Goal: Task Accomplishment & Management: Use online tool/utility

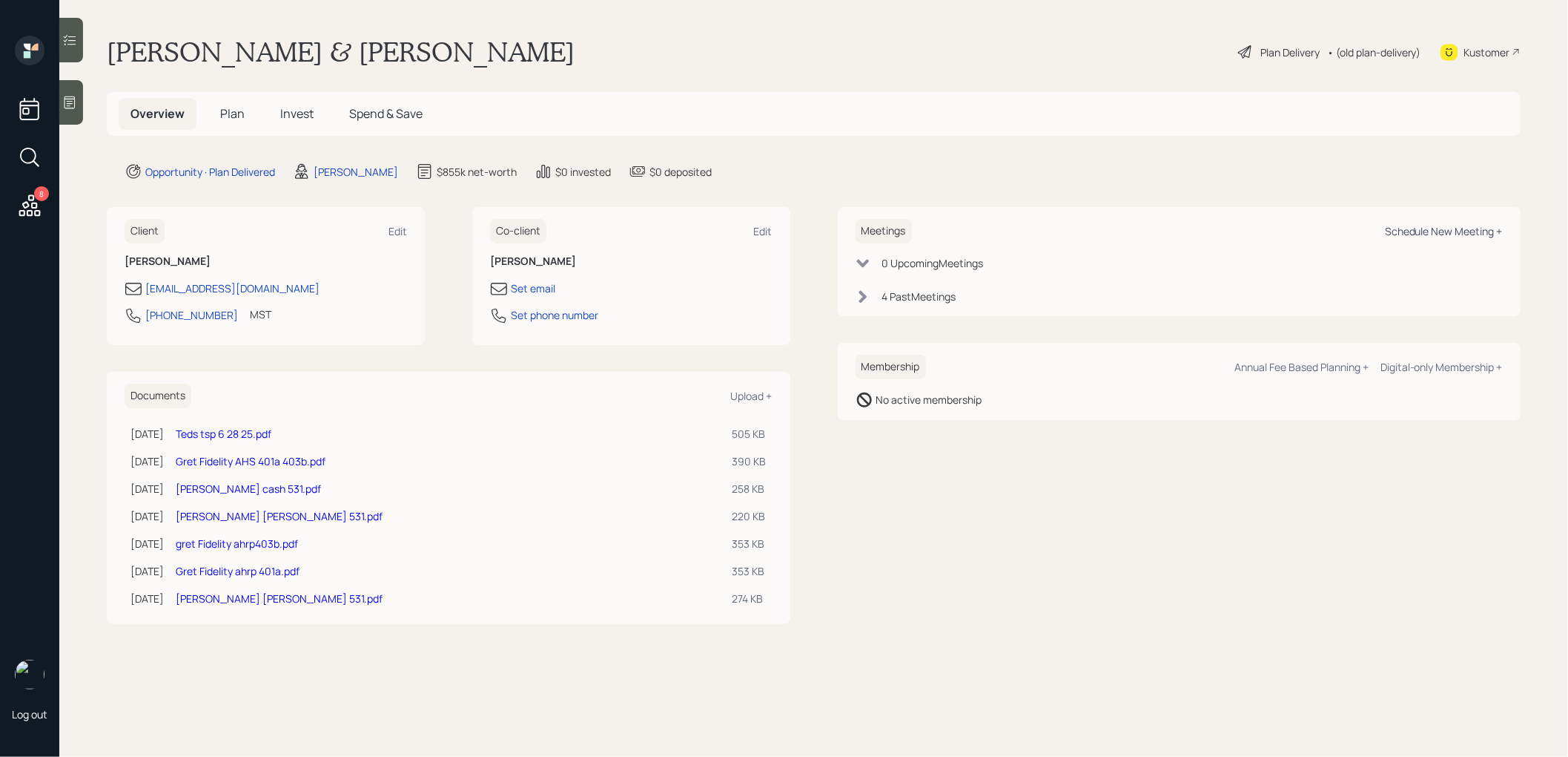
click at [1472, 233] on div "Schedule New Meeting +" at bounding box center [1443, 231] width 117 height 14
select select "8b79112e-3cfb-44f9-89e7-15267fe946c1"
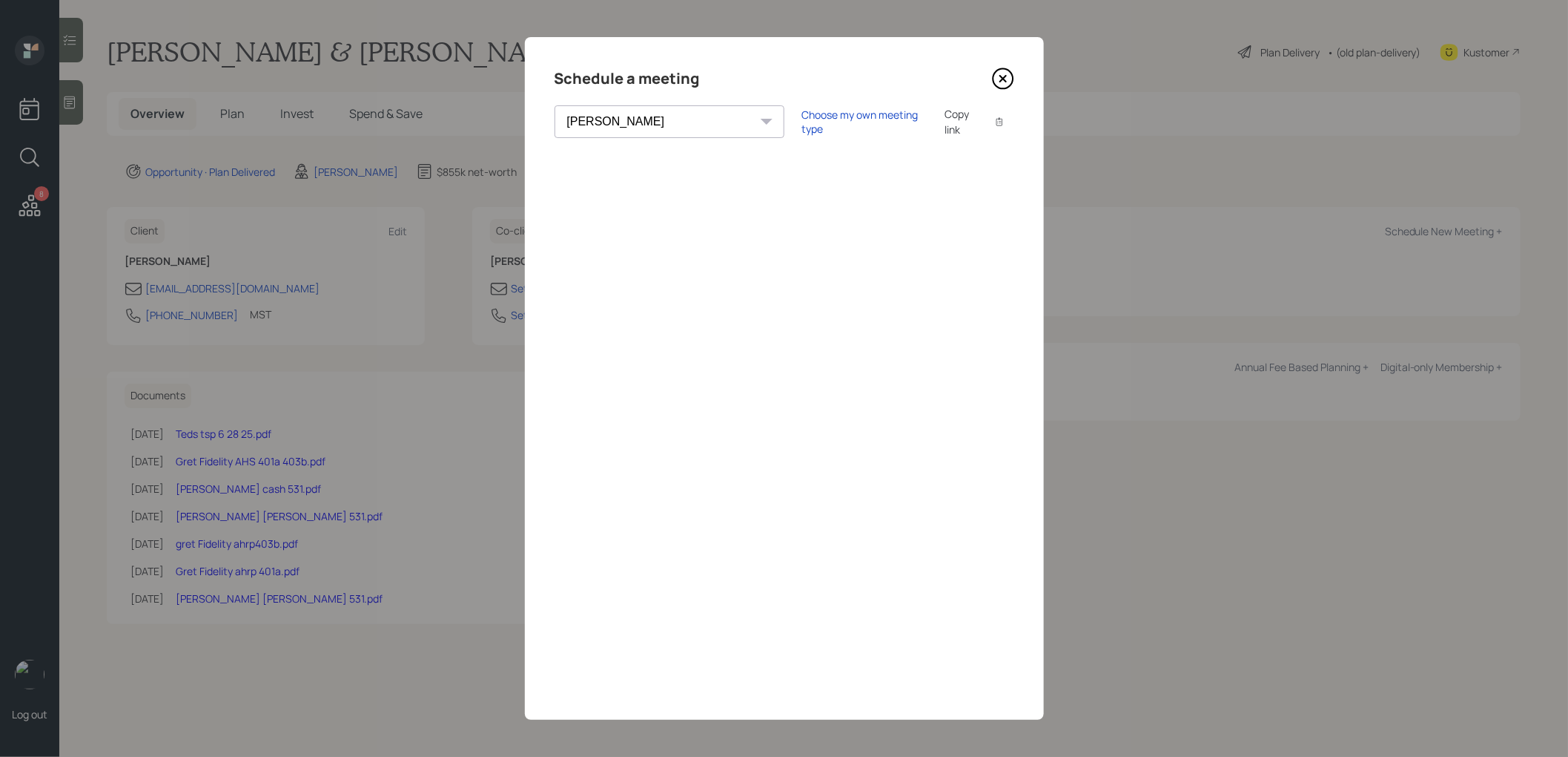
click at [944, 123] on div "Copy link" at bounding box center [961, 121] width 34 height 31
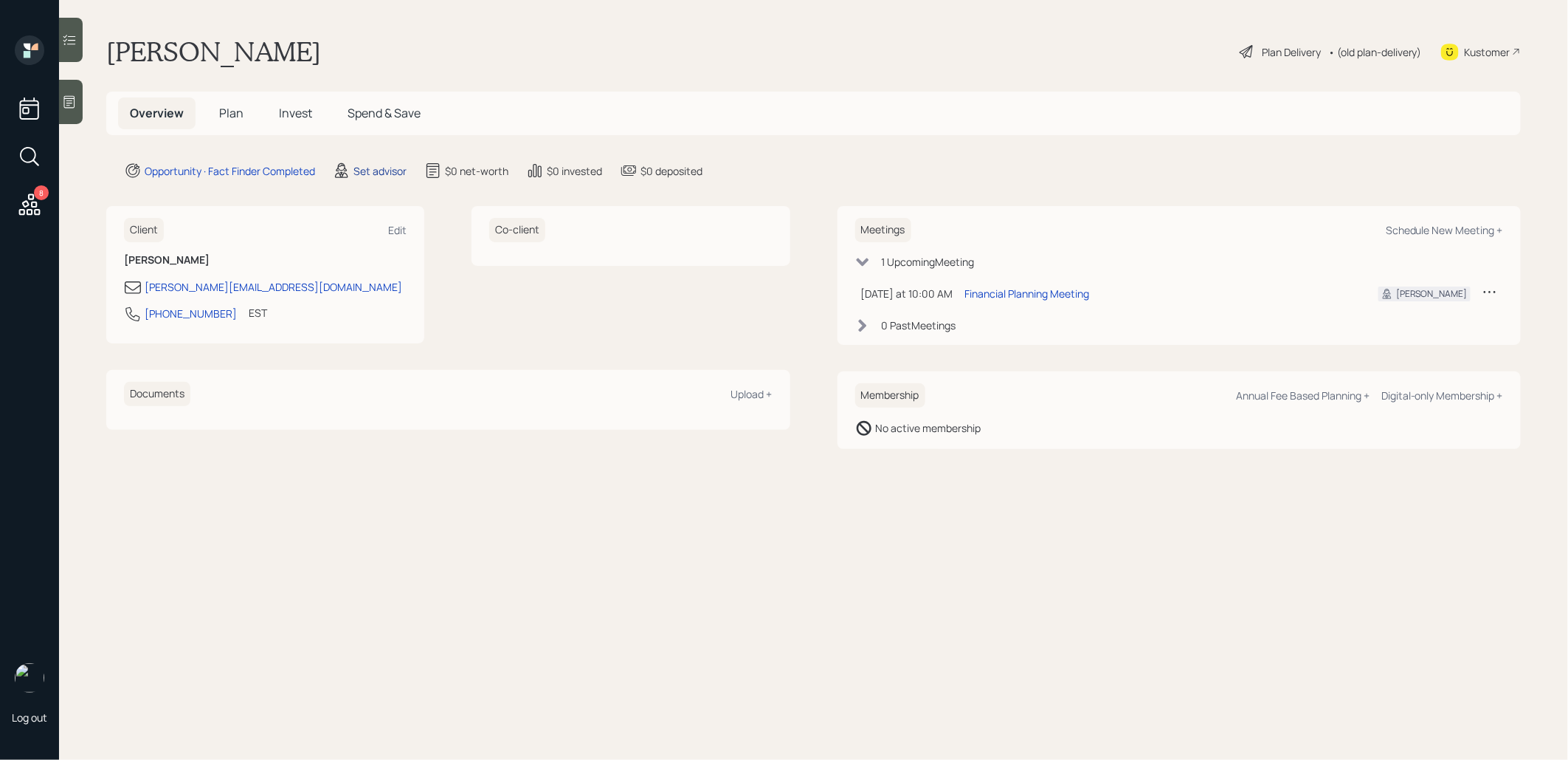
click at [371, 174] on div "Set advisor" at bounding box center [379, 171] width 53 height 15
